Goal: Communication & Community: Ask a question

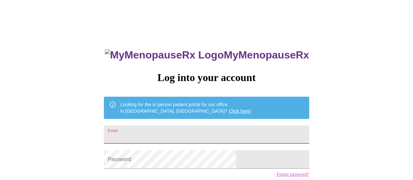
click at [167, 135] on input "Email" at bounding box center [206, 134] width 205 height 18
type input "[EMAIL_ADDRESS][DOMAIN_NAME]"
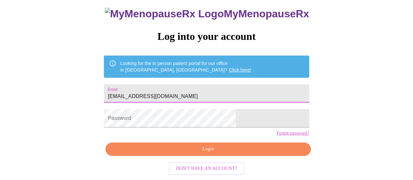
scroll to position [50, 0]
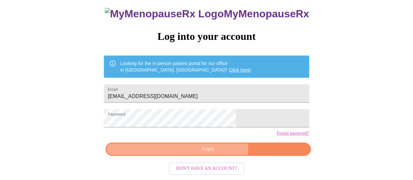
click at [213, 150] on span "Login" at bounding box center [208, 149] width 190 height 8
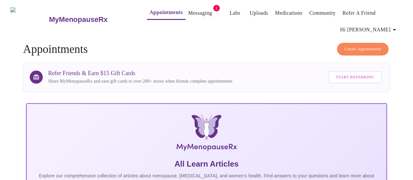
click at [191, 11] on link "Messaging" at bounding box center [200, 12] width 24 height 9
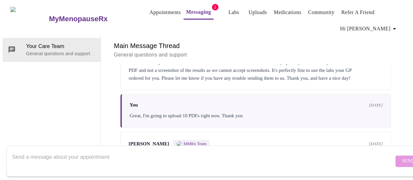
scroll to position [99, 0]
